Goal: Download file/media

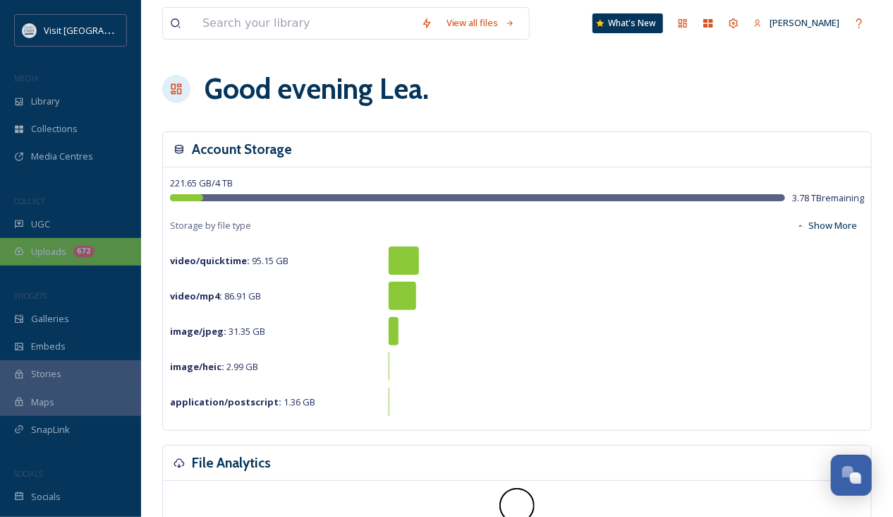
click at [48, 243] on div "Uploads 672" at bounding box center [70, 252] width 141 height 28
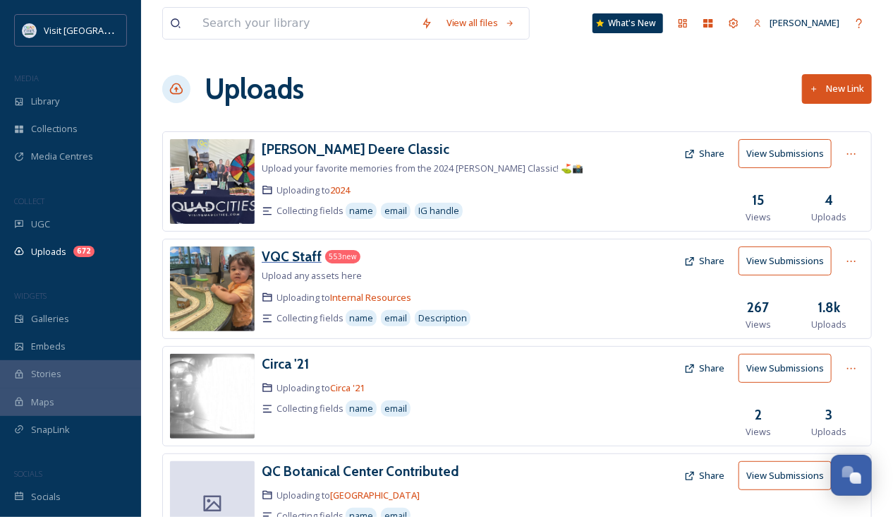
click at [279, 261] on h3 "VQC Staff" at bounding box center [292, 256] width 60 height 17
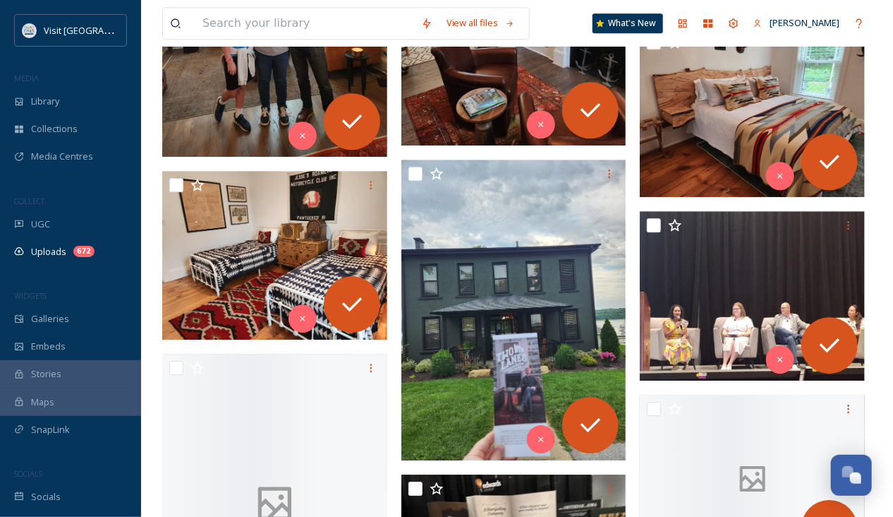
scroll to position [1933, 0]
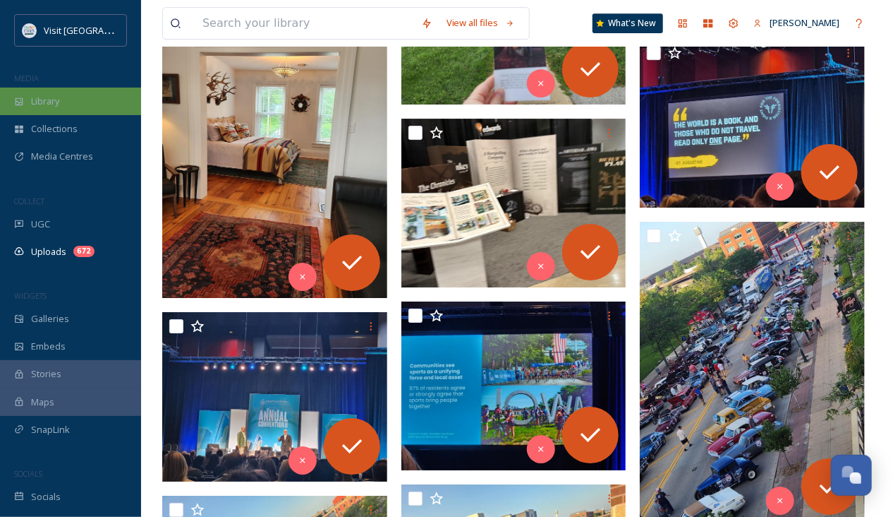
click at [47, 99] on span "Library" at bounding box center [45, 101] width 28 height 13
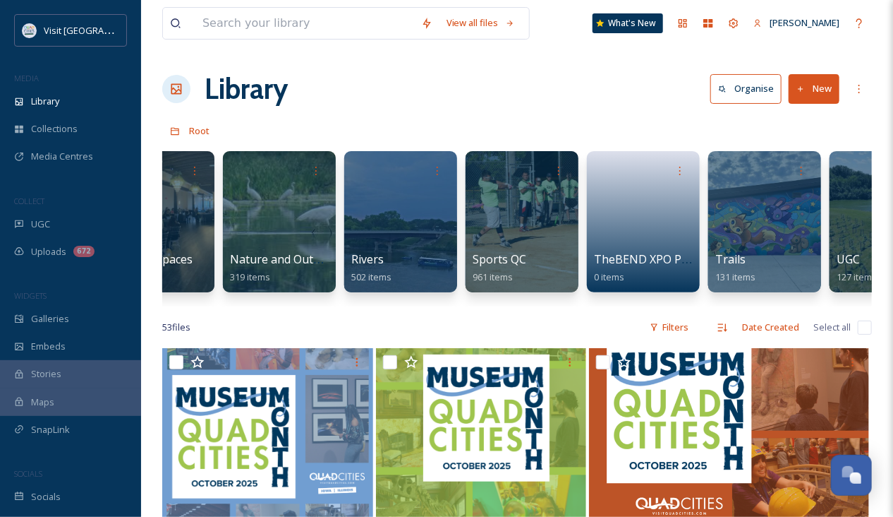
scroll to position [0, 1595]
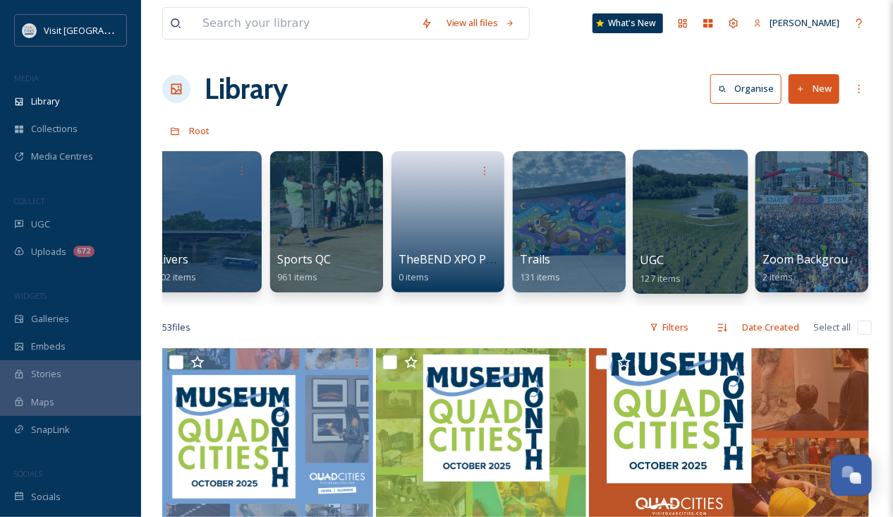
click at [713, 233] on div at bounding box center [690, 222] width 115 height 144
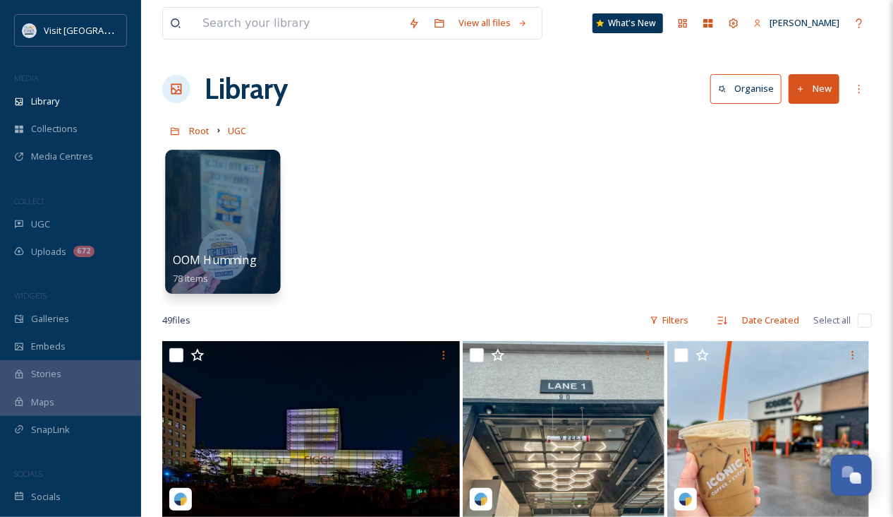
click at [215, 211] on div at bounding box center [222, 222] width 115 height 144
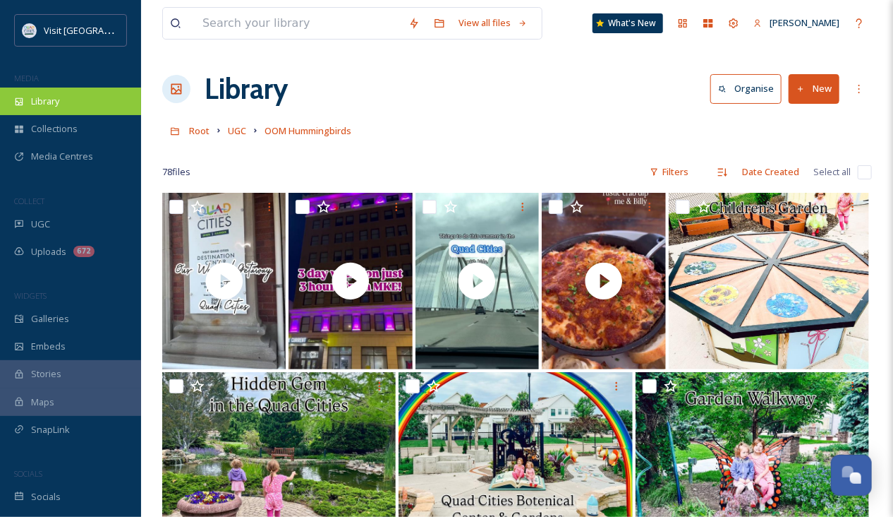
click at [18, 109] on div "Library" at bounding box center [70, 101] width 141 height 28
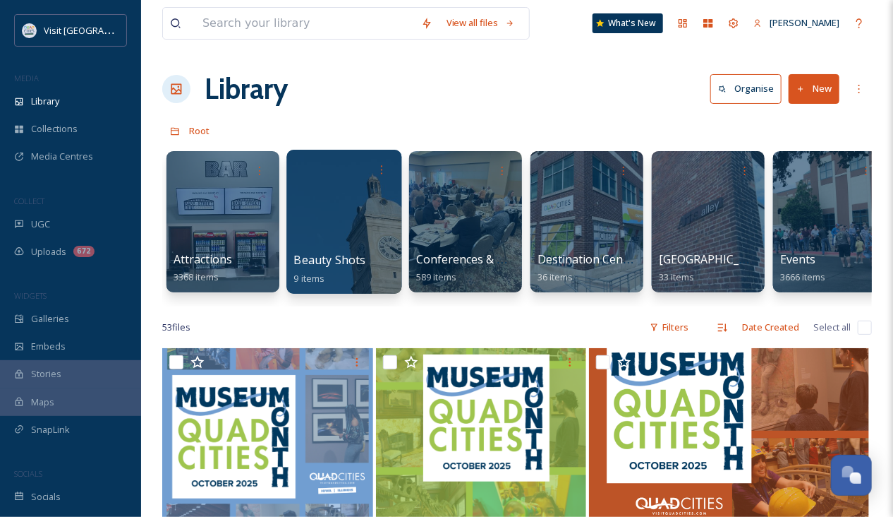
click at [328, 221] on div at bounding box center [343, 222] width 115 height 144
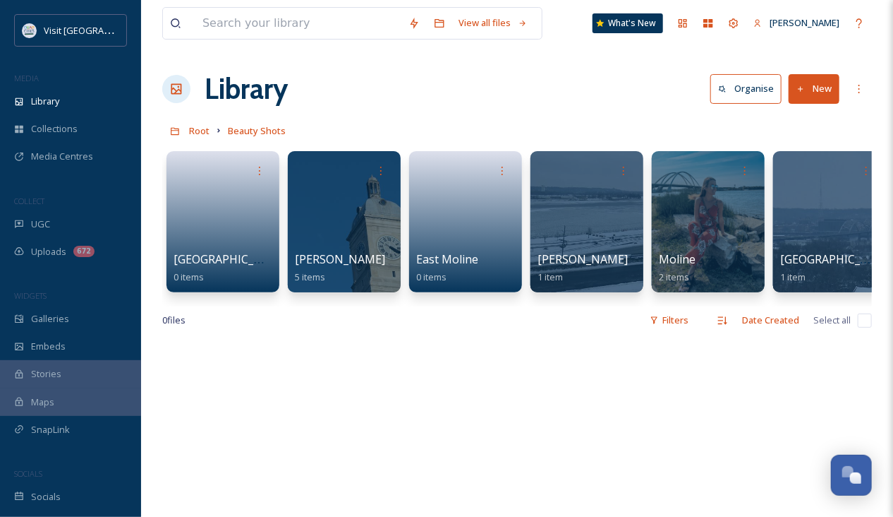
scroll to position [0, 18]
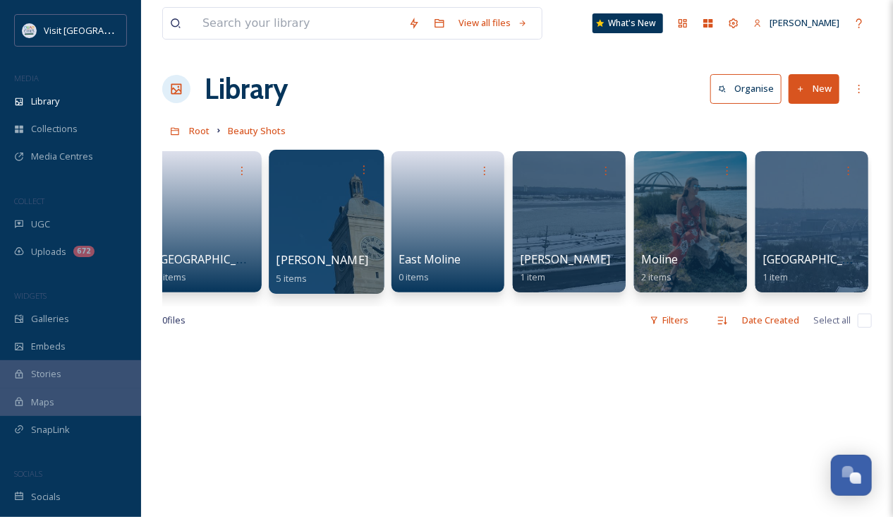
click at [349, 215] on div at bounding box center [326, 222] width 115 height 144
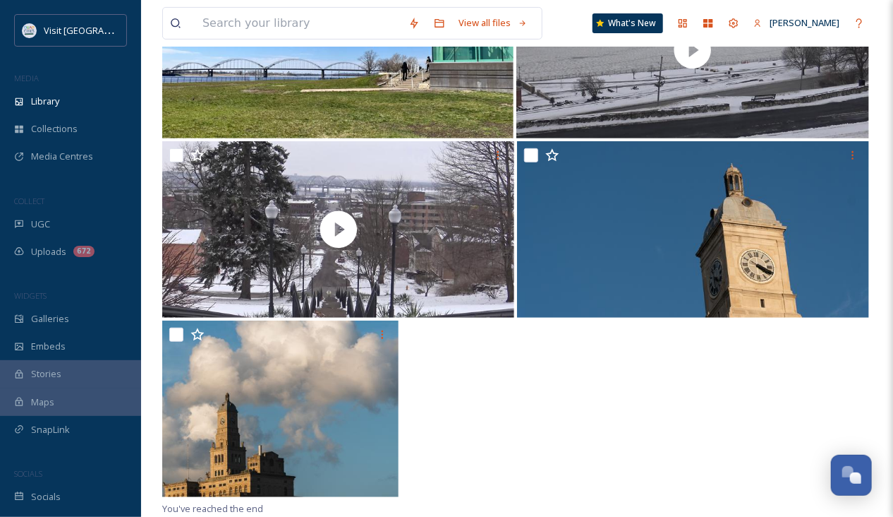
scroll to position [16, 0]
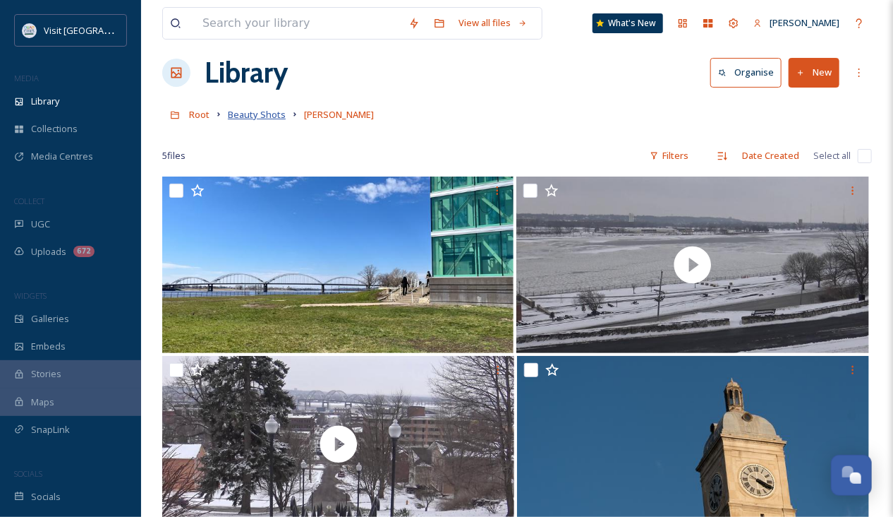
click at [260, 116] on span "Beauty Shots" at bounding box center [257, 114] width 58 height 13
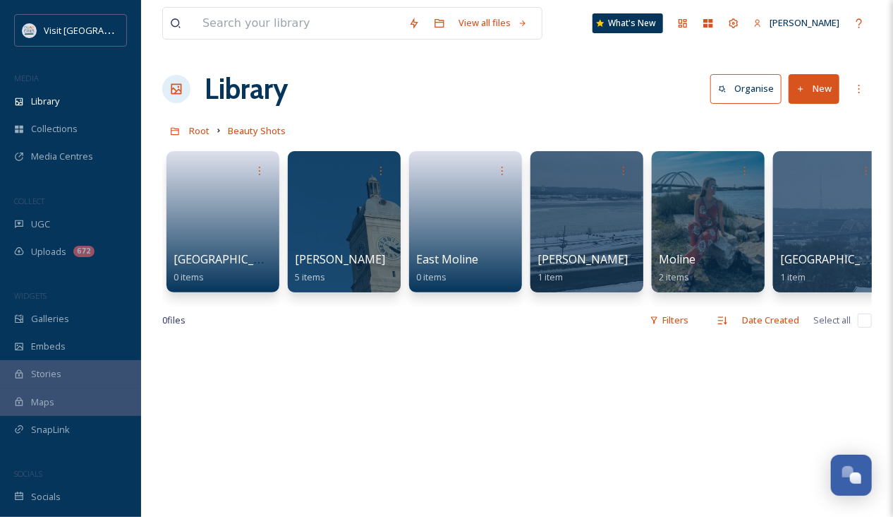
scroll to position [0, 18]
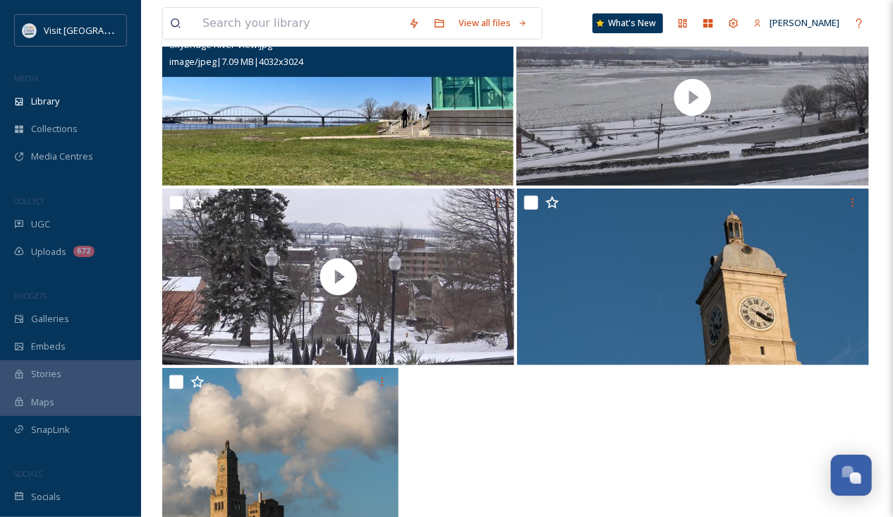
scroll to position [191, 0]
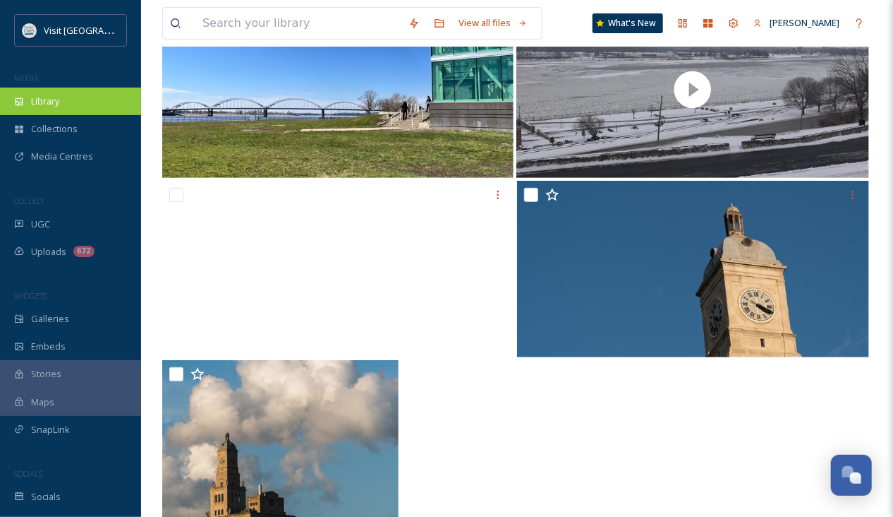
click at [76, 109] on div "Library" at bounding box center [70, 101] width 141 height 28
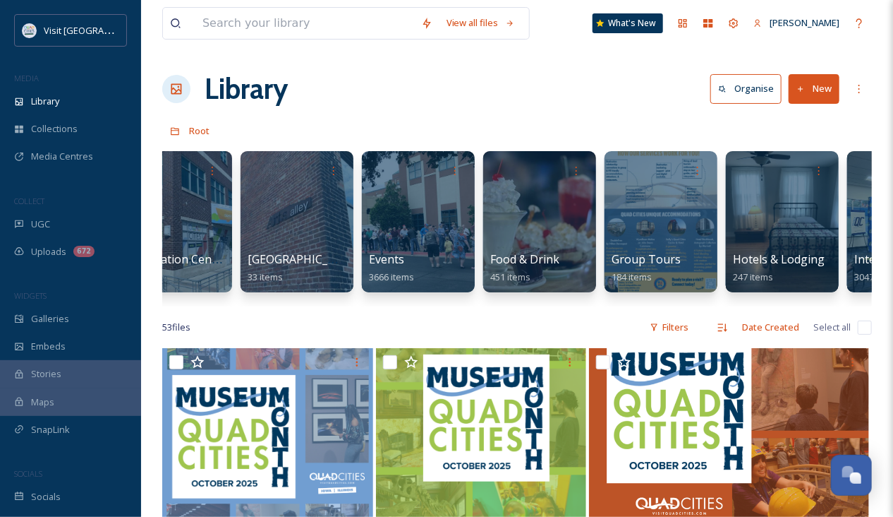
scroll to position [0, 375]
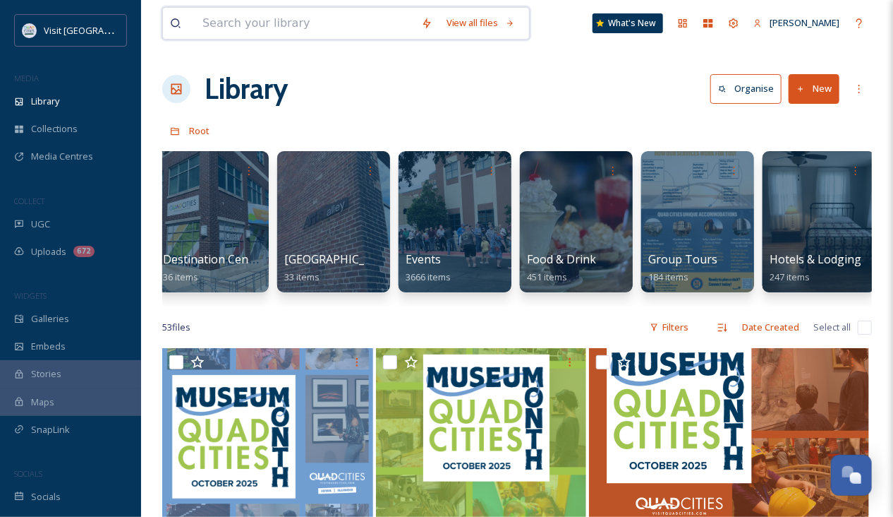
click at [235, 28] on input at bounding box center [304, 23] width 219 height 31
type input "coffee"
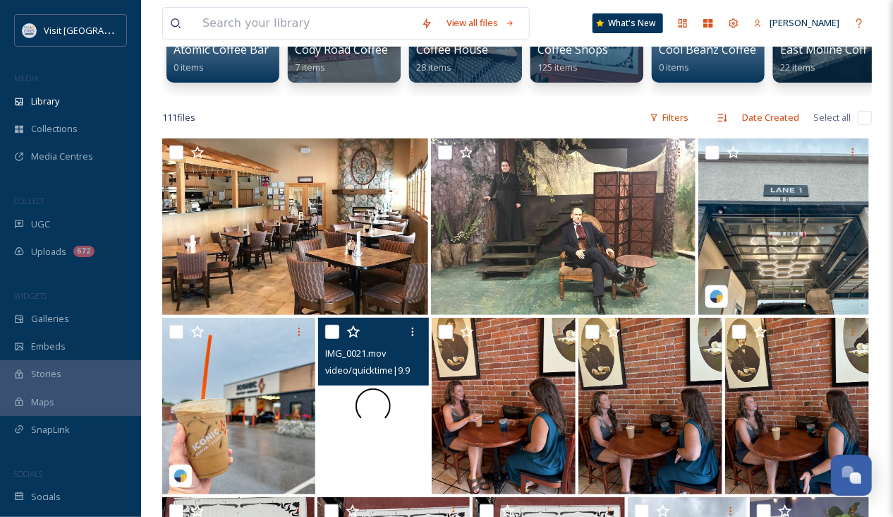
scroll to position [176, 0]
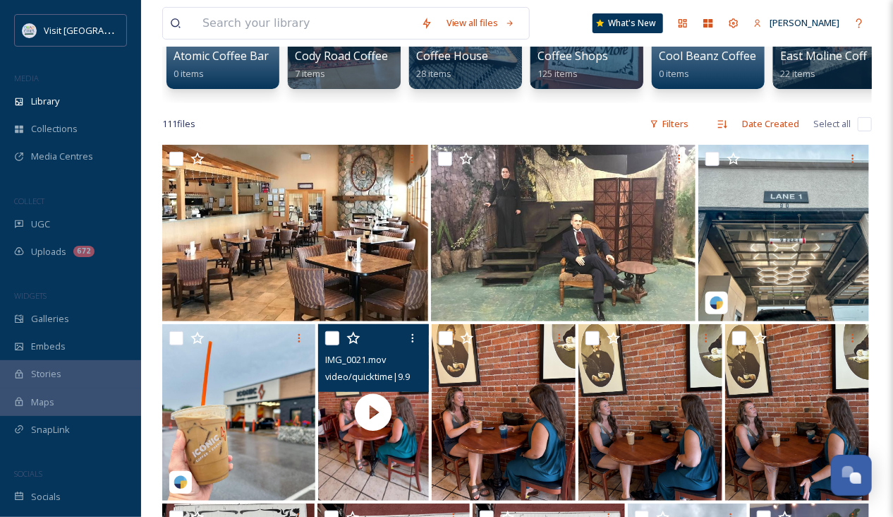
click at [246, 373] on div at bounding box center [238, 412] width 153 height 176
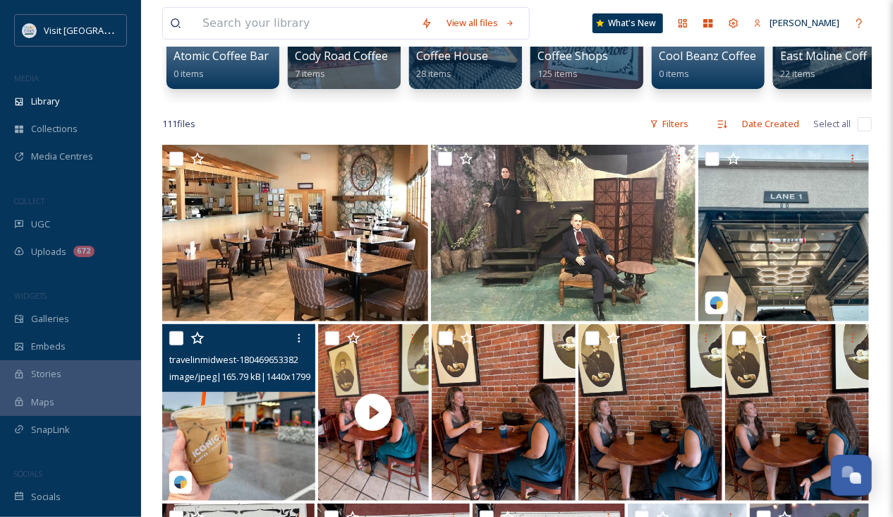
click at [246, 415] on img at bounding box center [238, 412] width 153 height 176
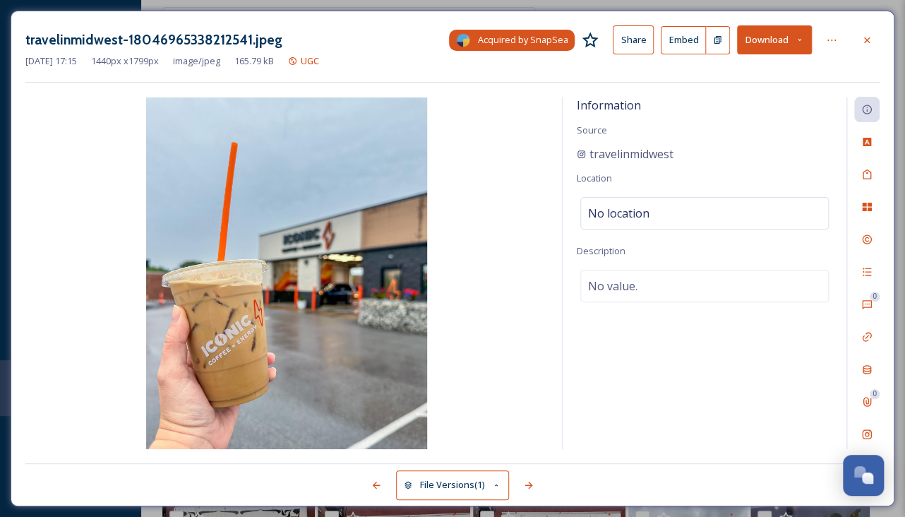
click at [534, 39] on span "Acquired by SnapSea" at bounding box center [522, 39] width 90 height 13
click at [529, 42] on span "Acquired by SnapSea" at bounding box center [522, 39] width 90 height 13
click at [319, 59] on span "UGC" at bounding box center [310, 60] width 18 height 13
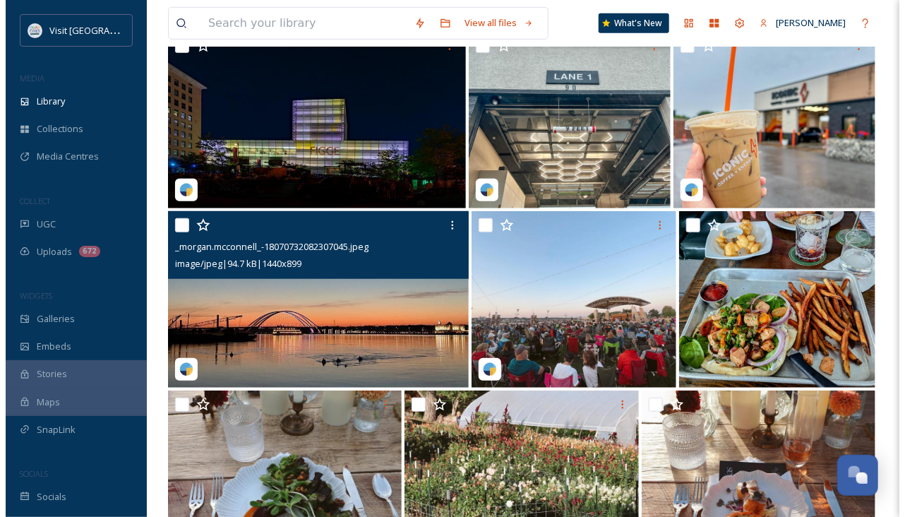
scroll to position [310, 0]
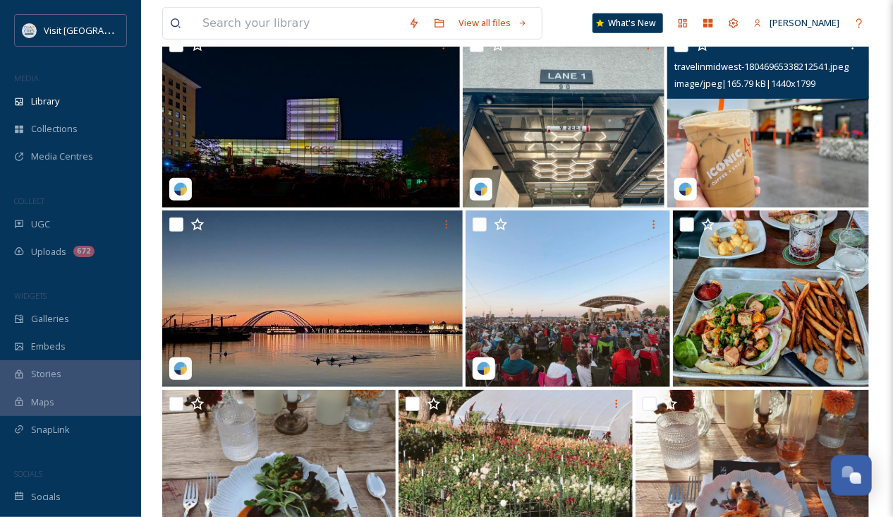
click at [745, 158] on img at bounding box center [769, 119] width 202 height 176
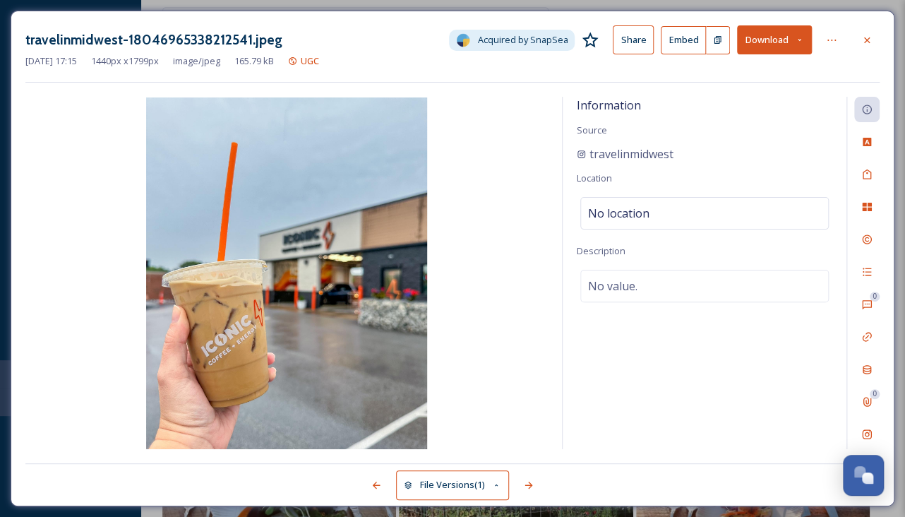
click at [423, 479] on button "File Versions (1)" at bounding box center [452, 484] width 113 height 29
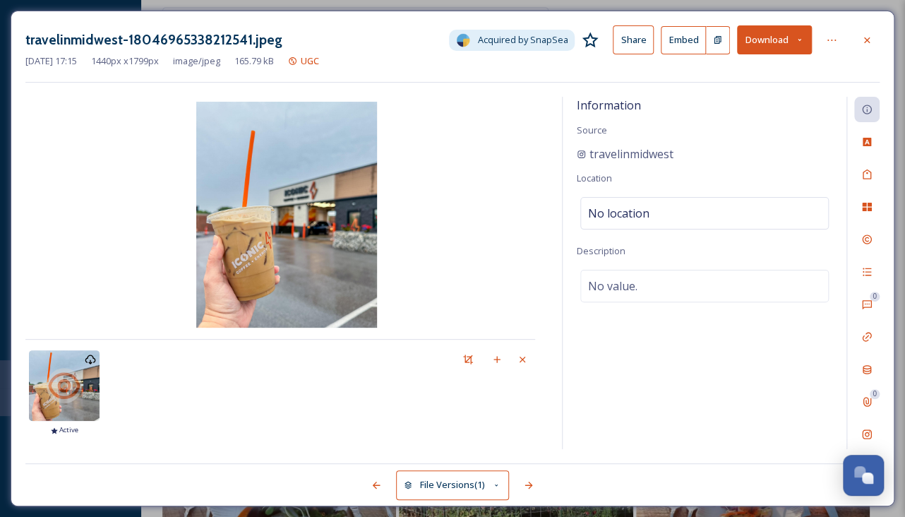
click at [790, 35] on button "Download" at bounding box center [774, 39] width 75 height 29
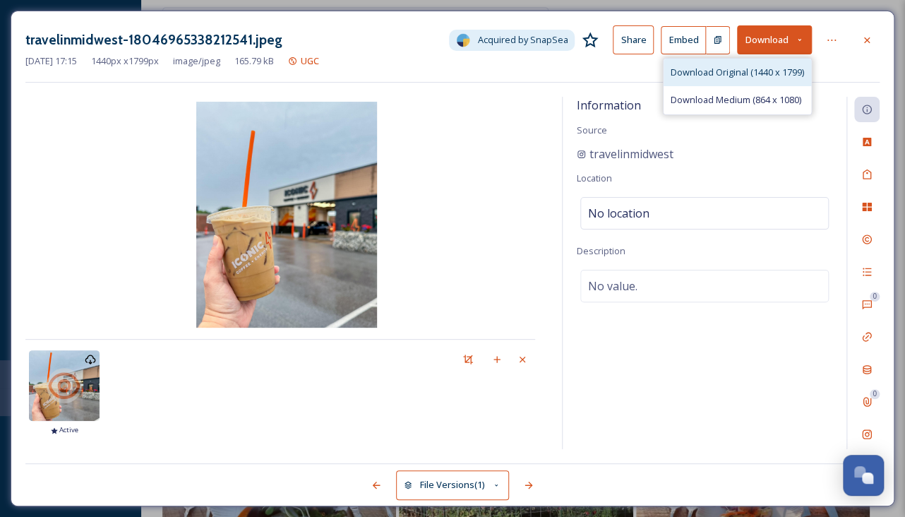
click at [745, 71] on span "Download Original (1440 x 1799)" at bounding box center [736, 72] width 133 height 13
